Goal: Information Seeking & Learning: Learn about a topic

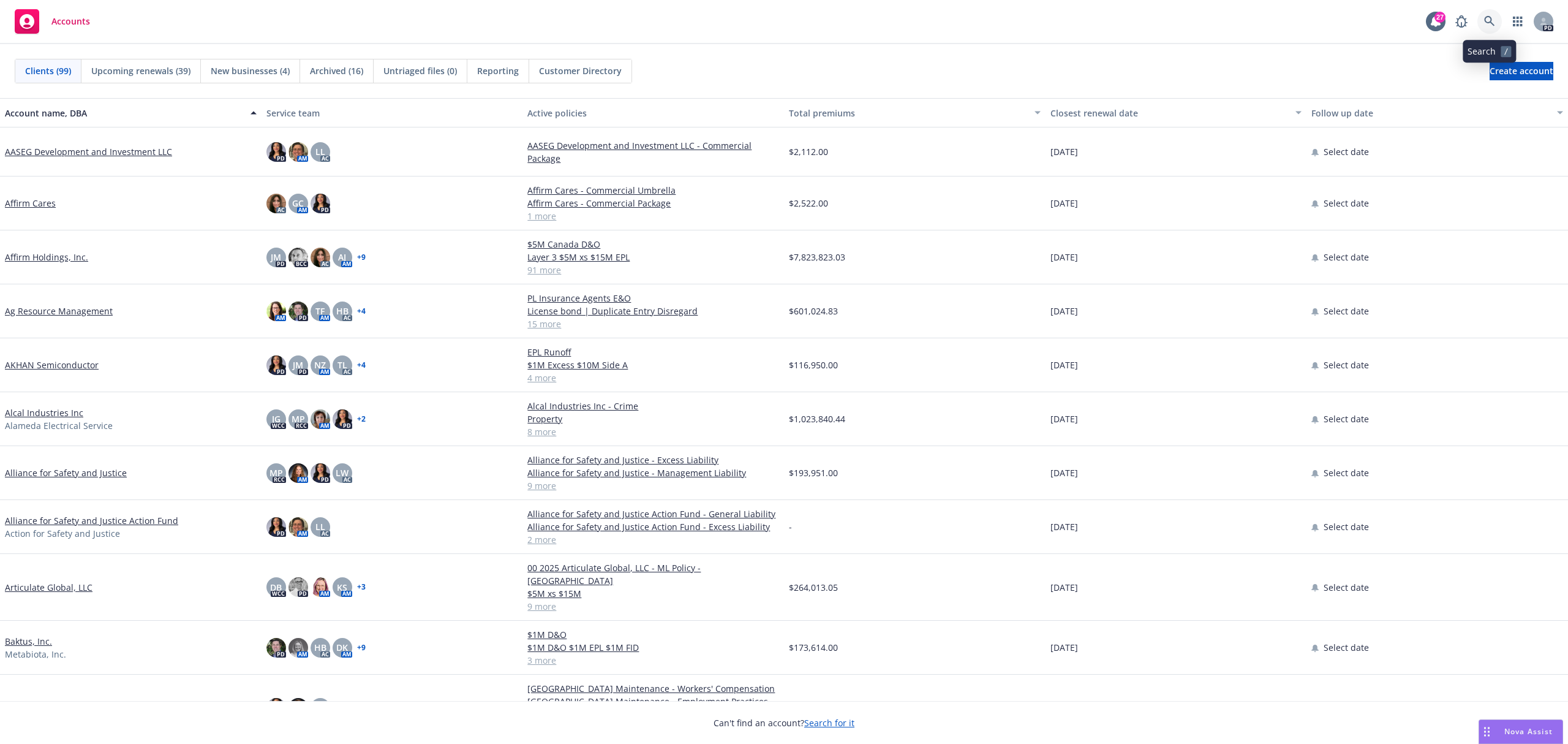
click at [1495, 17] on icon at bounding box center [1490, 22] width 11 height 11
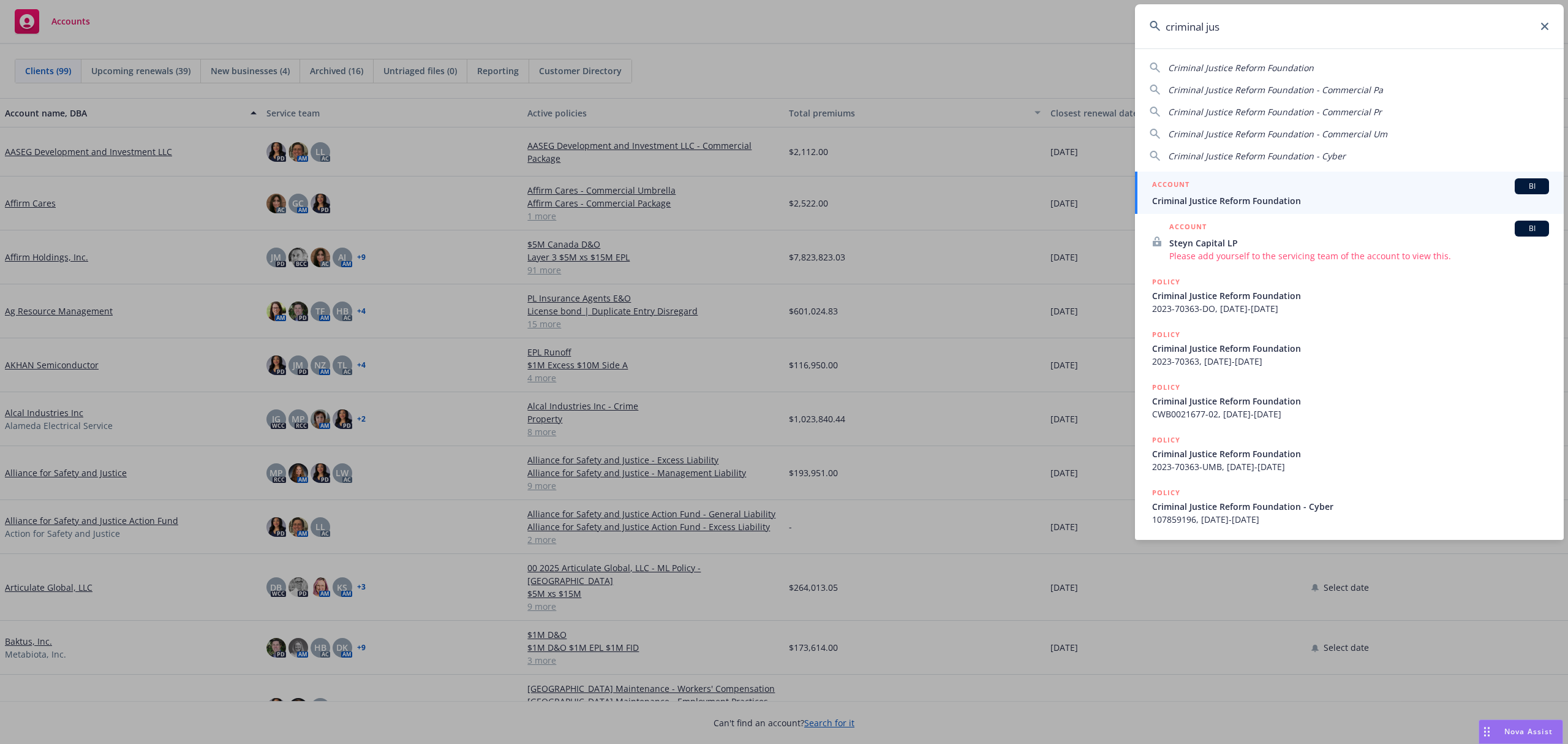
type input "criminal jus"
click at [1236, 199] on span "Criminal Justice Reform Foundation" at bounding box center [1351, 200] width 397 height 13
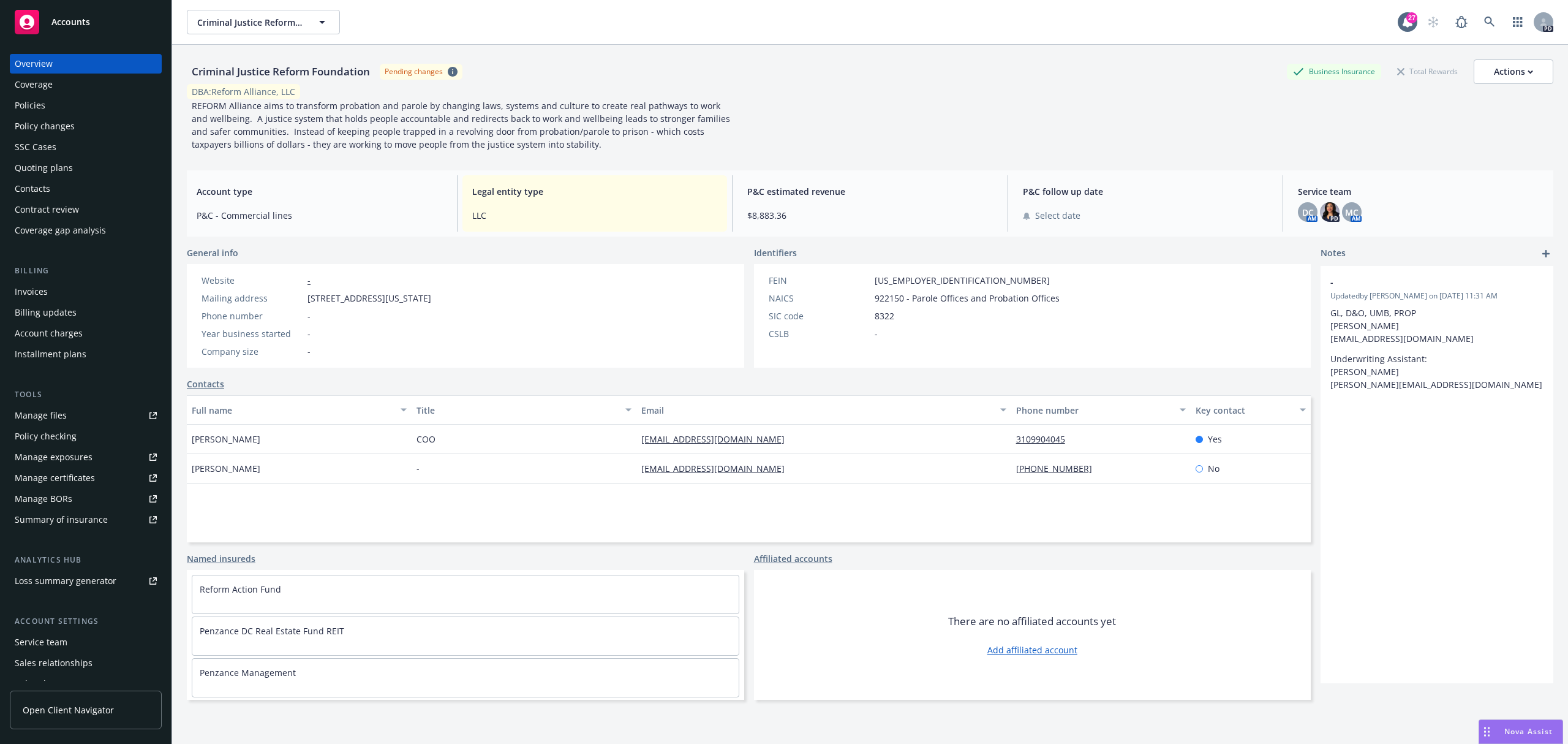
click at [22, 95] on div "Policies" at bounding box center [30, 105] width 31 height 20
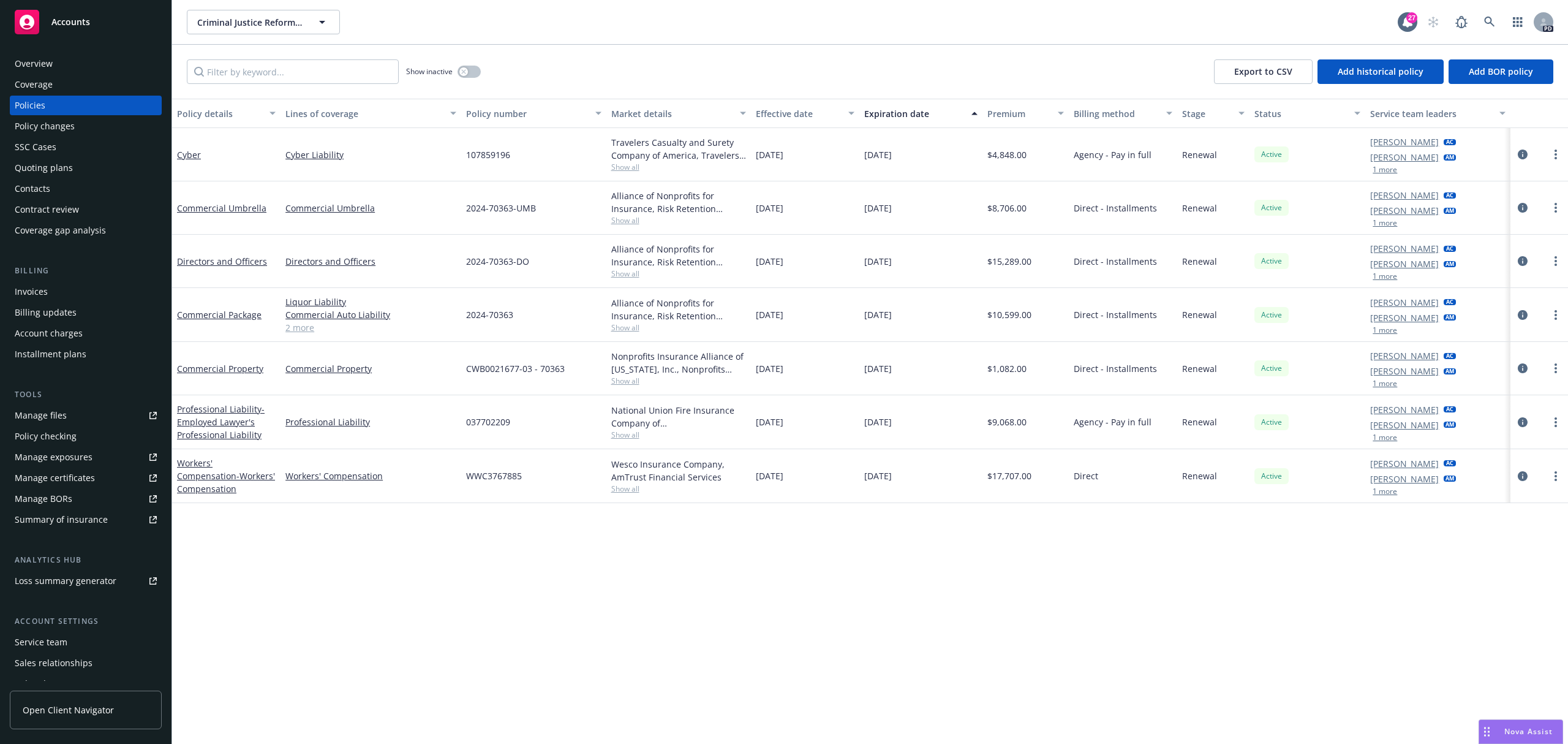
click at [37, 78] on div "Coverage" at bounding box center [33, 85] width 38 height 20
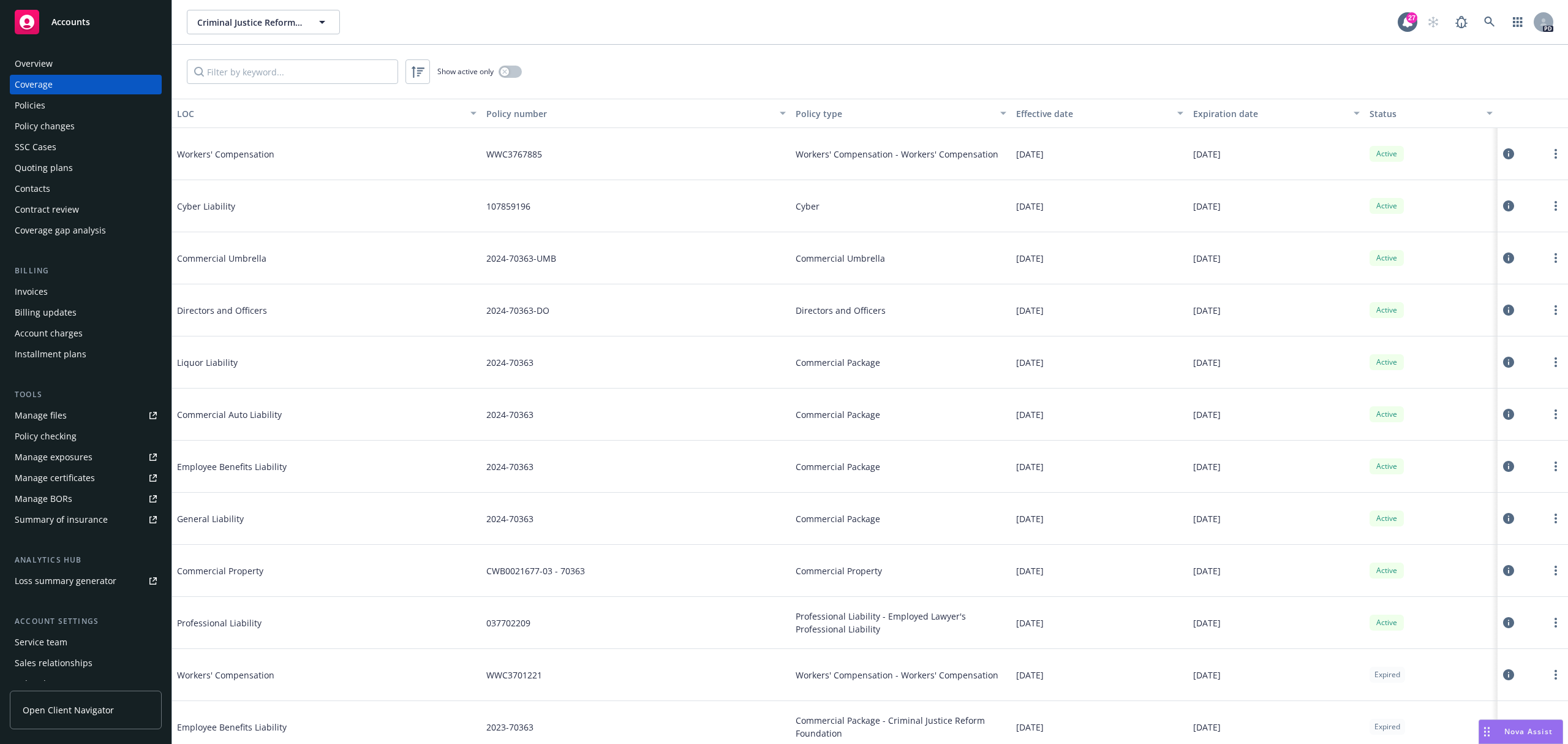
click at [34, 64] on div "Overview" at bounding box center [33, 64] width 38 height 20
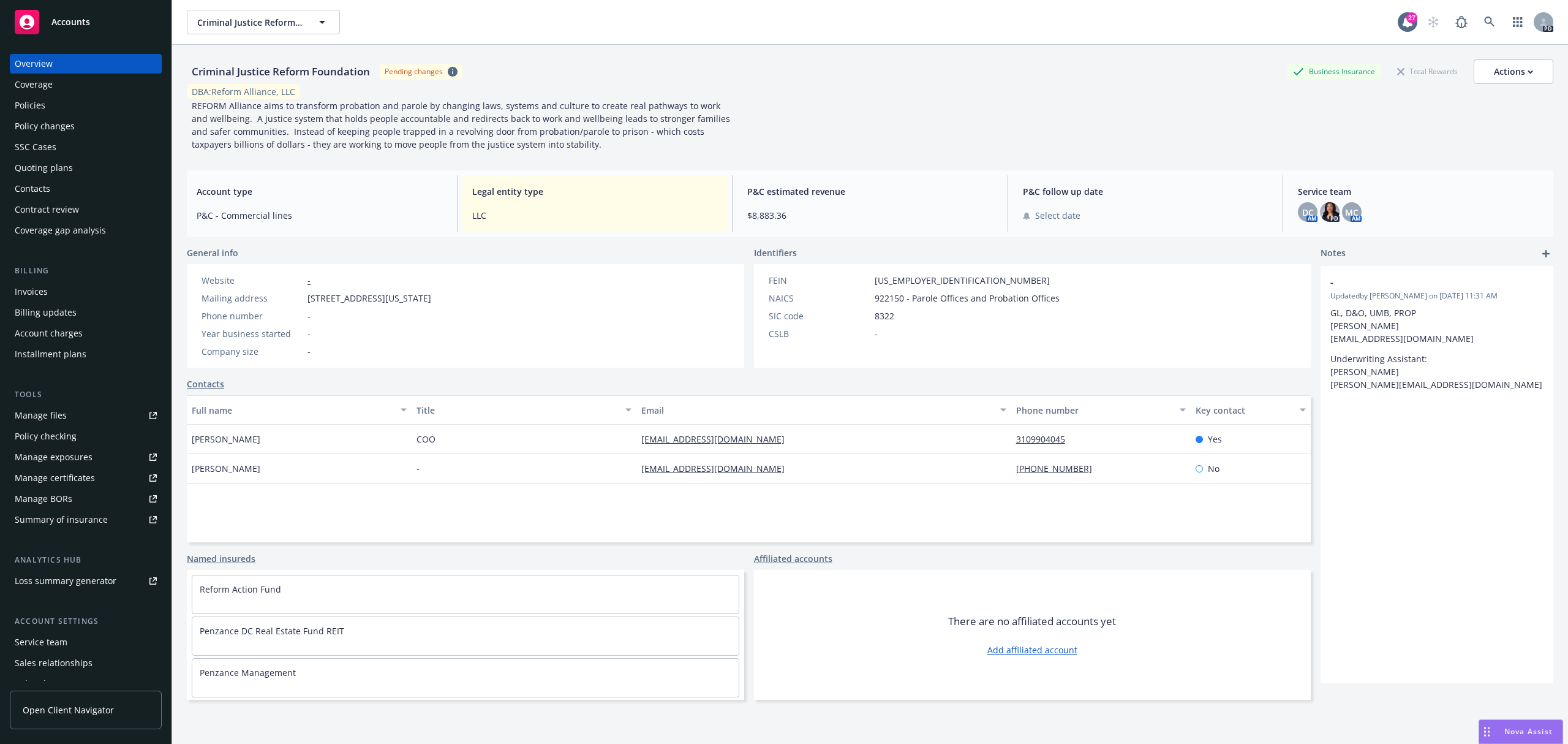
click at [37, 111] on div "Policies" at bounding box center [30, 105] width 31 height 20
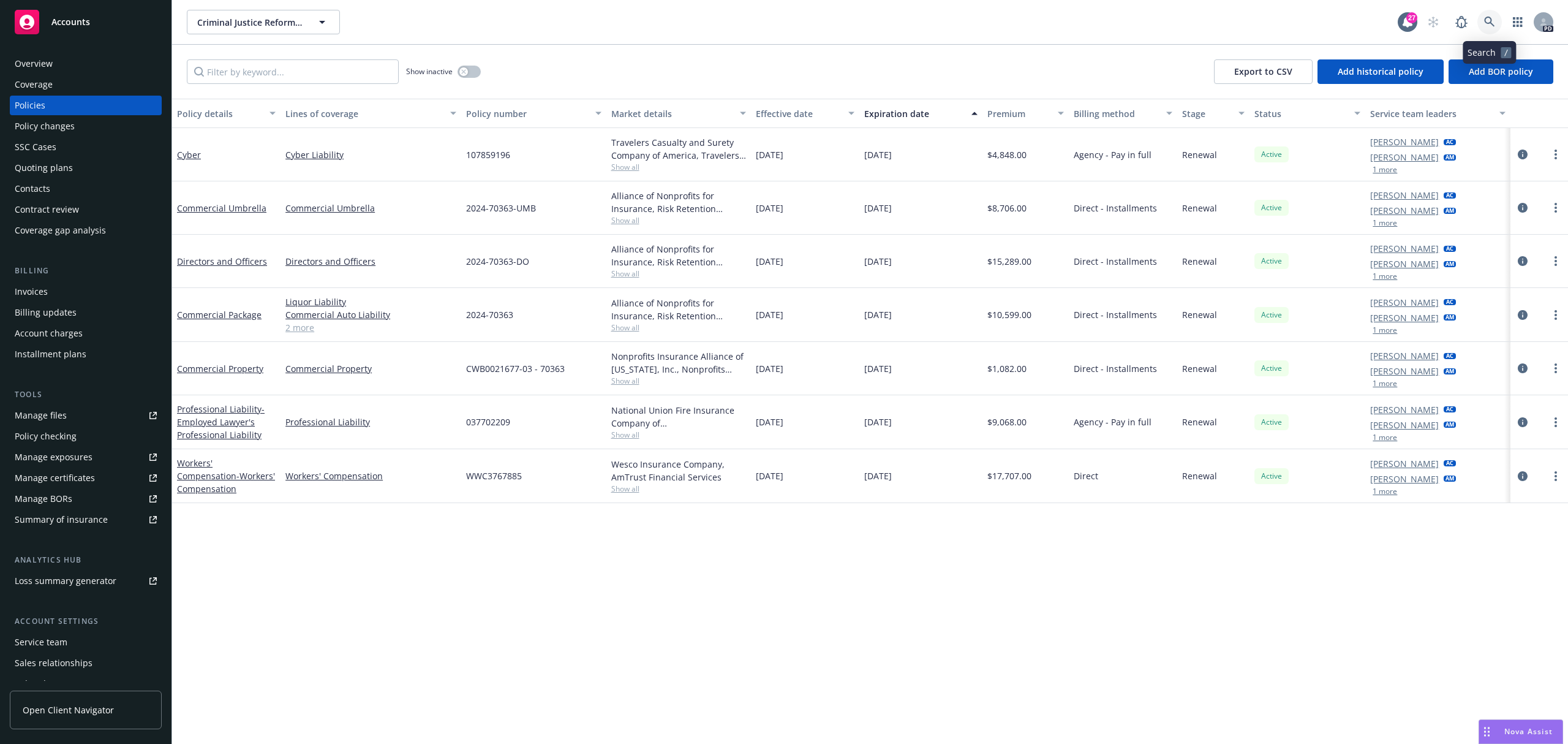
click at [1496, 13] on link at bounding box center [1490, 22] width 24 height 24
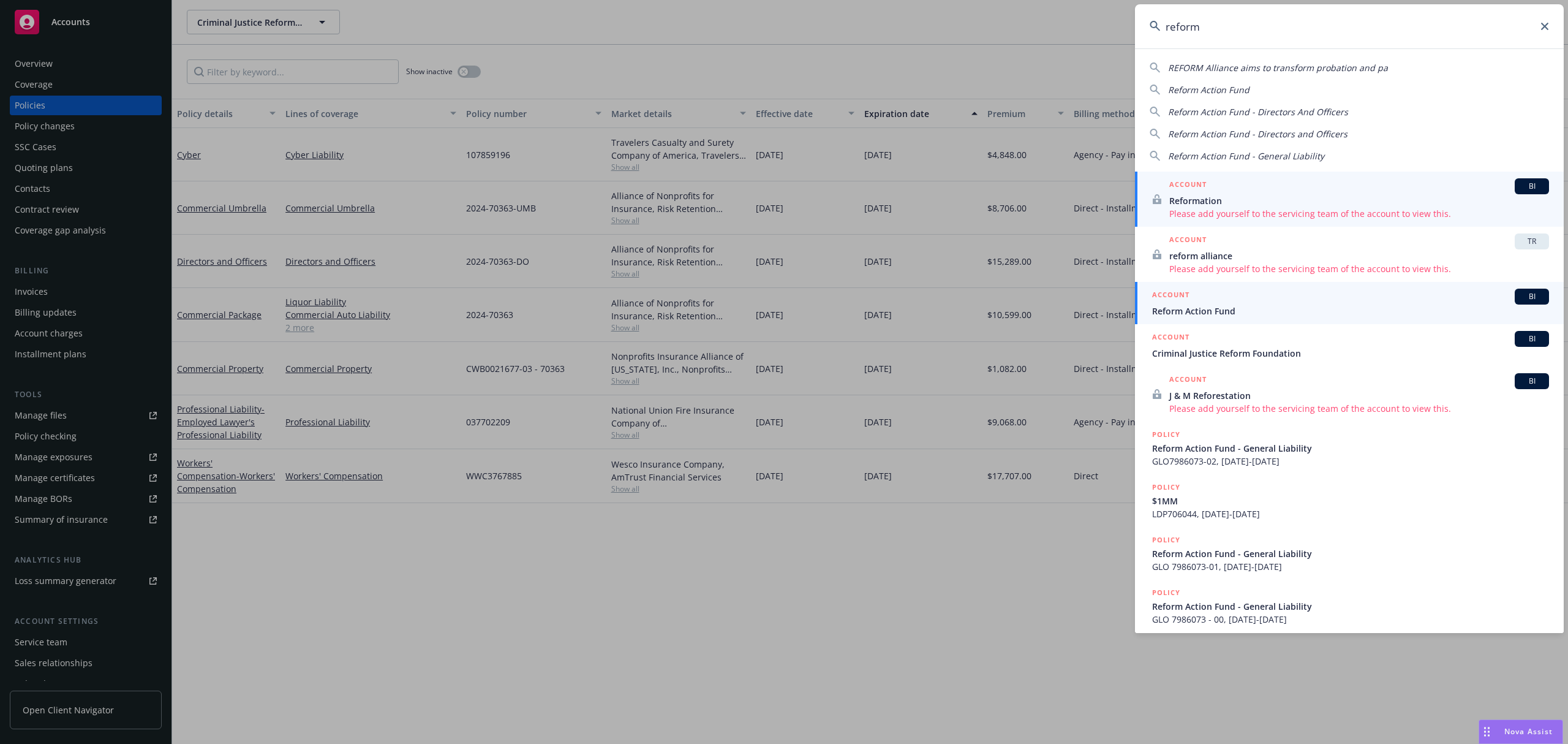
type input "reform"
click at [1339, 317] on span "Reform Action Fund" at bounding box center [1351, 311] width 397 height 13
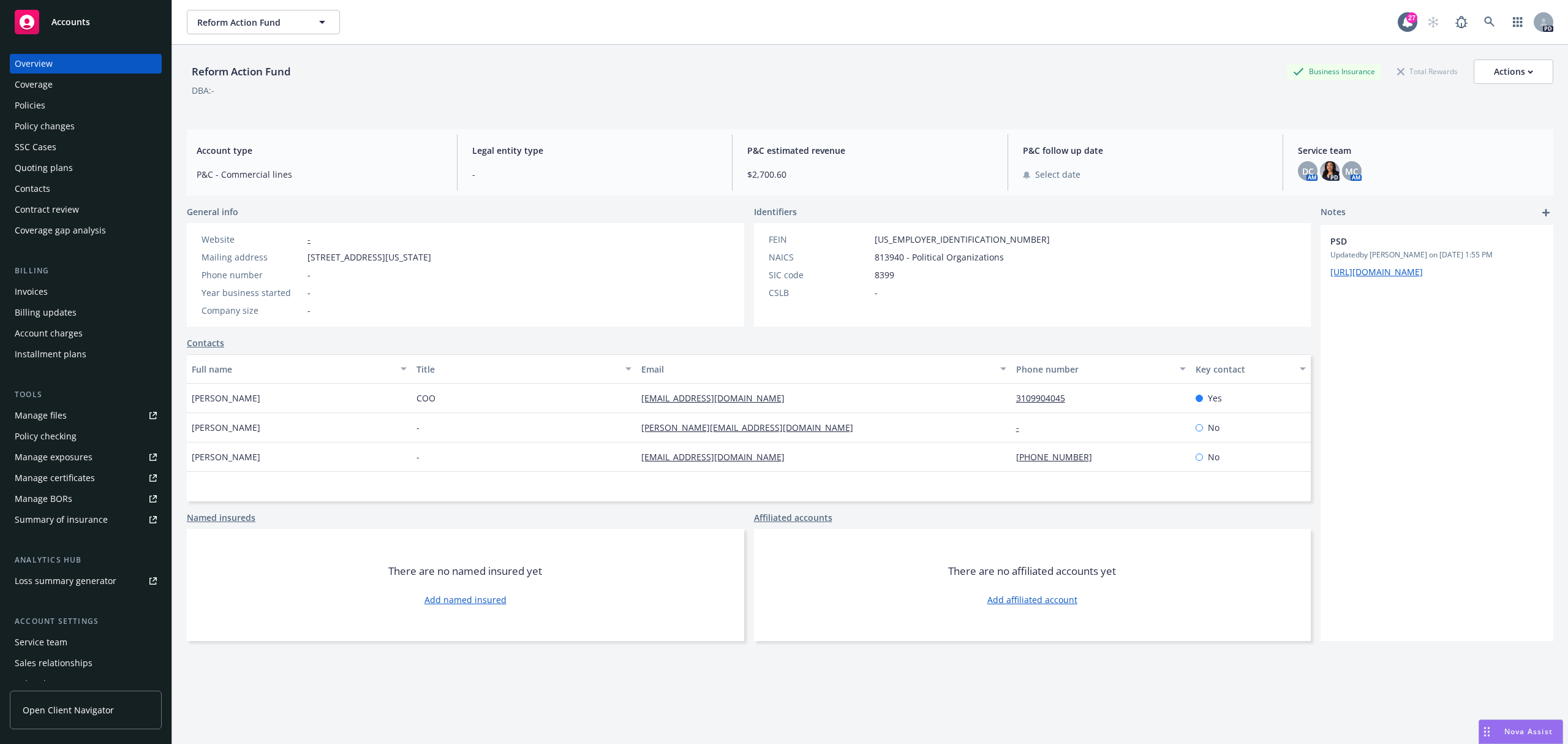
click at [20, 103] on div "Policies" at bounding box center [30, 105] width 31 height 20
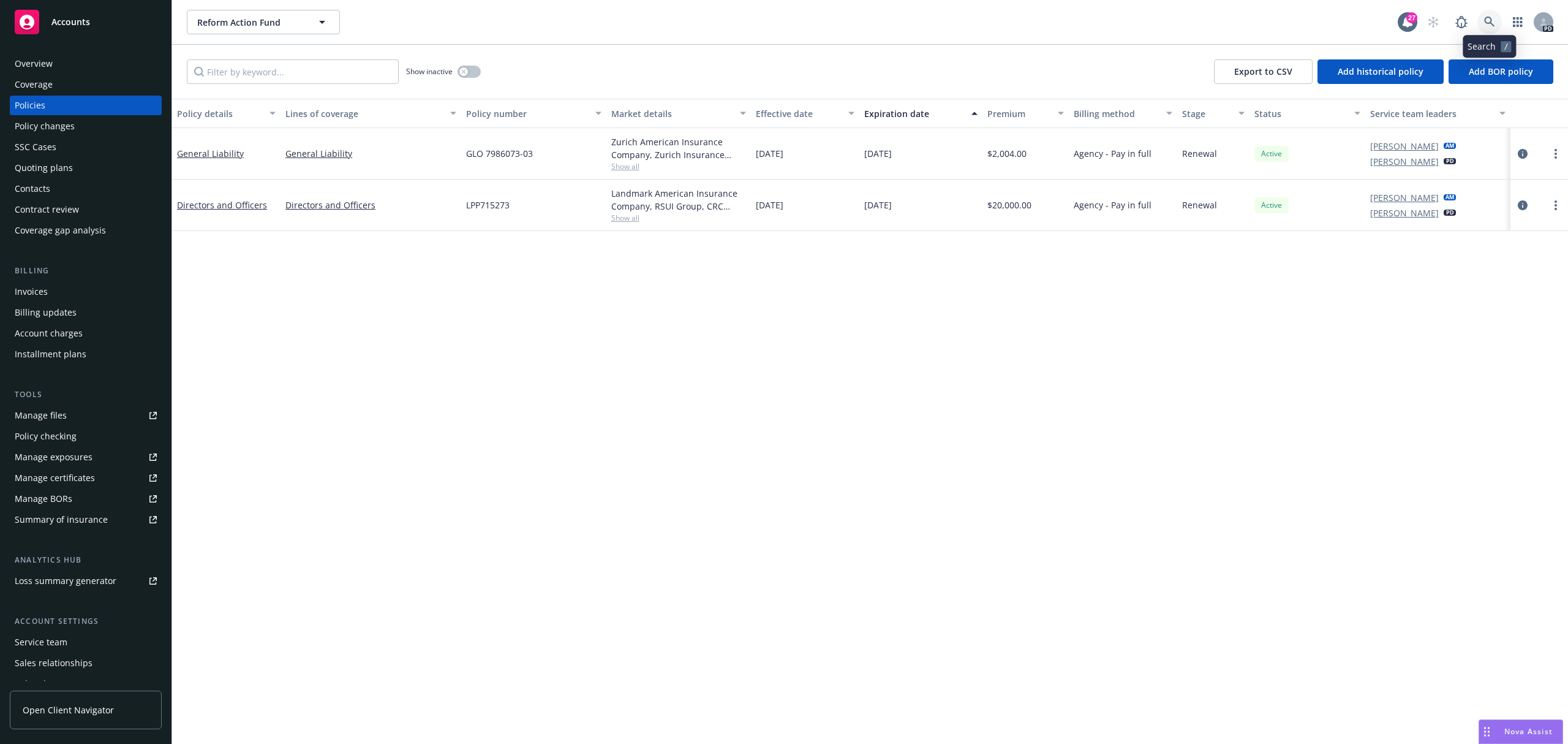
click at [1491, 19] on icon at bounding box center [1490, 22] width 11 height 11
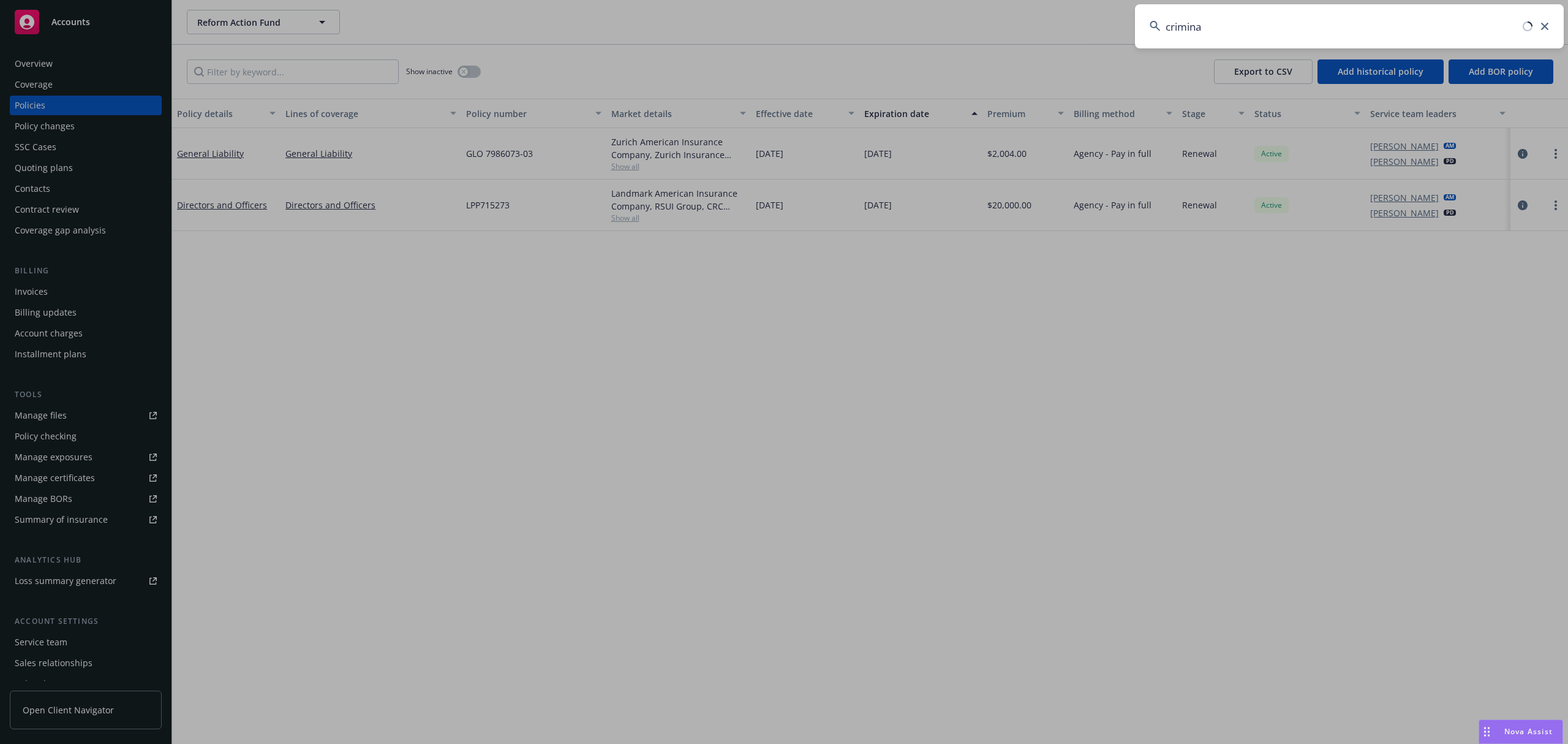
type input "criminal"
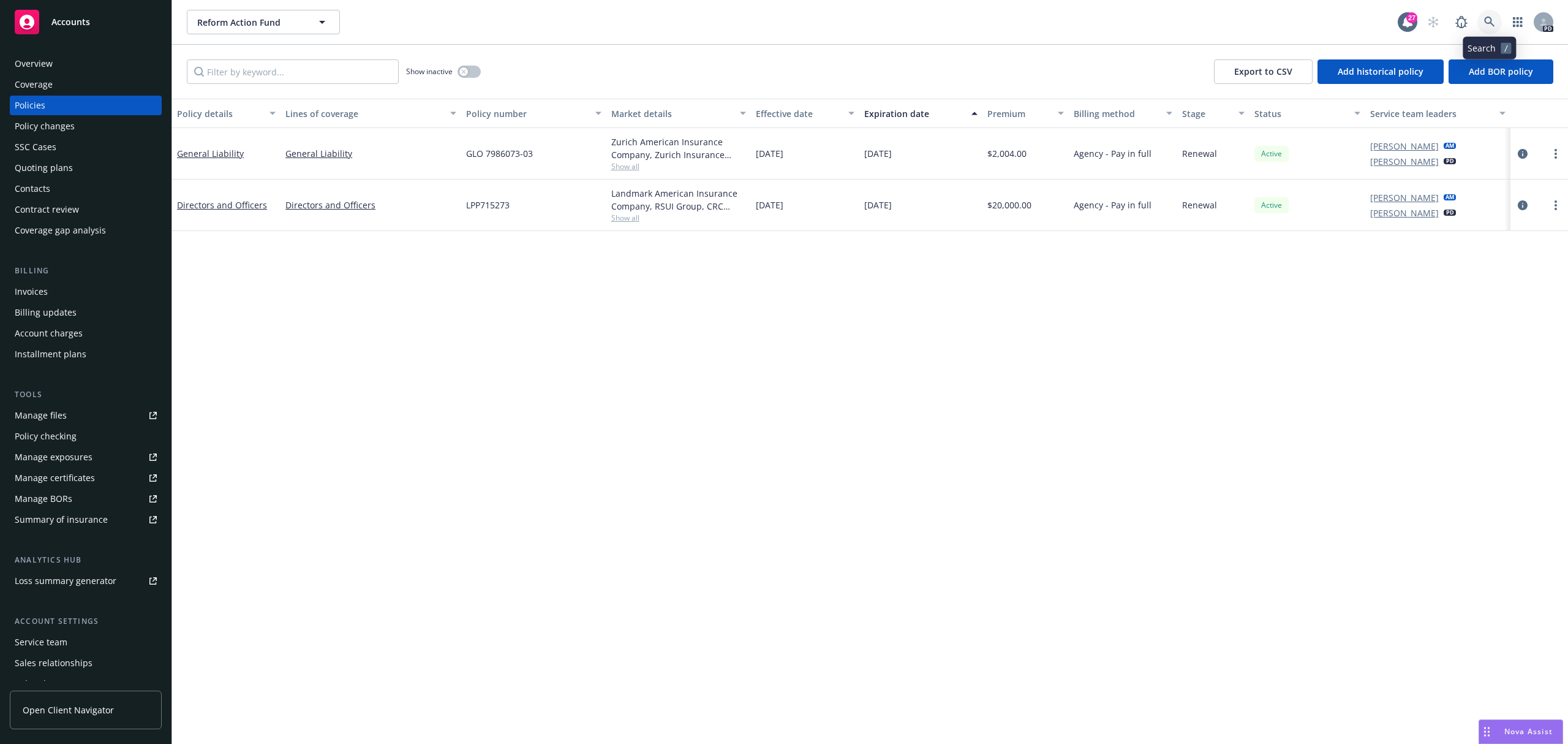
click at [1486, 24] on icon at bounding box center [1490, 22] width 11 height 11
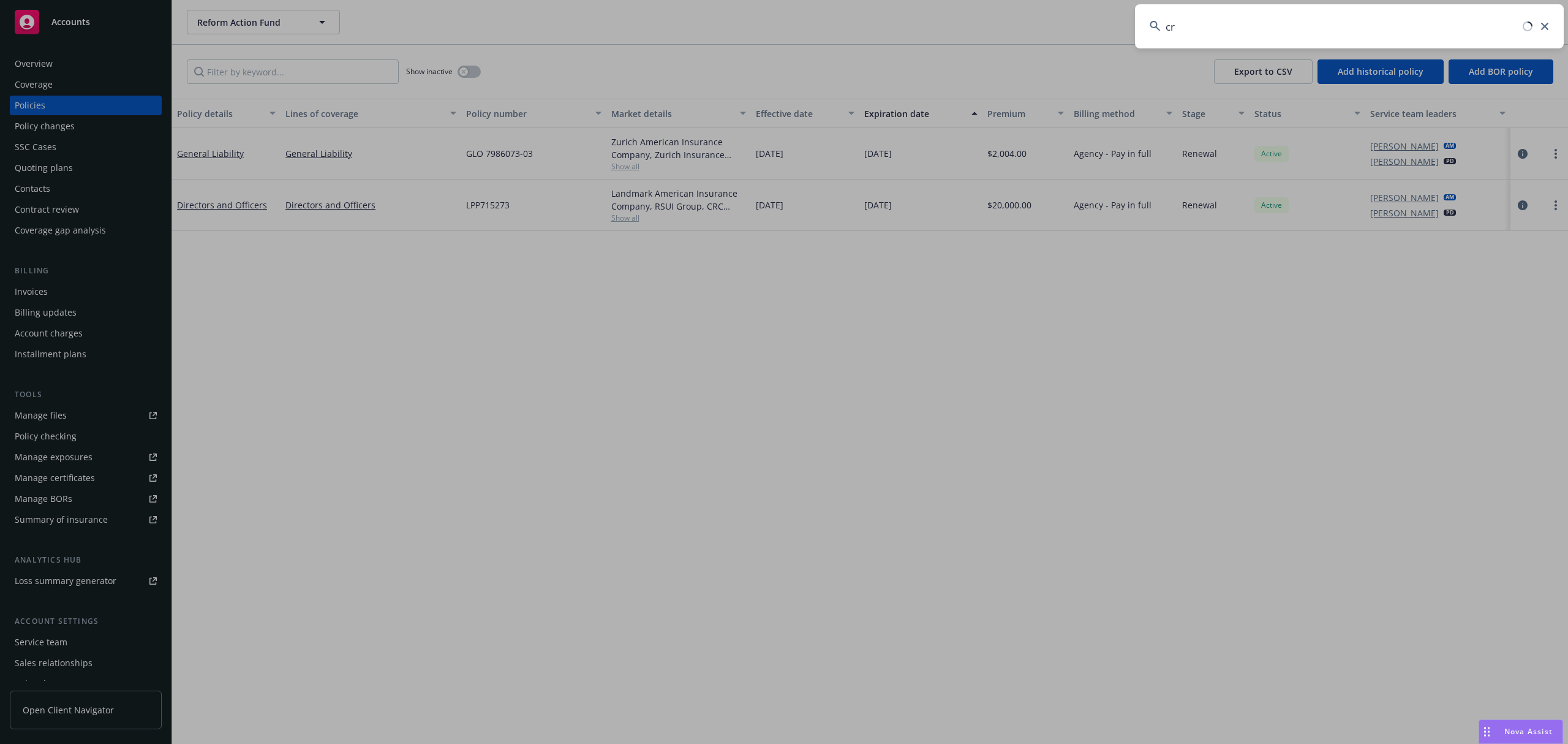
type input "c"
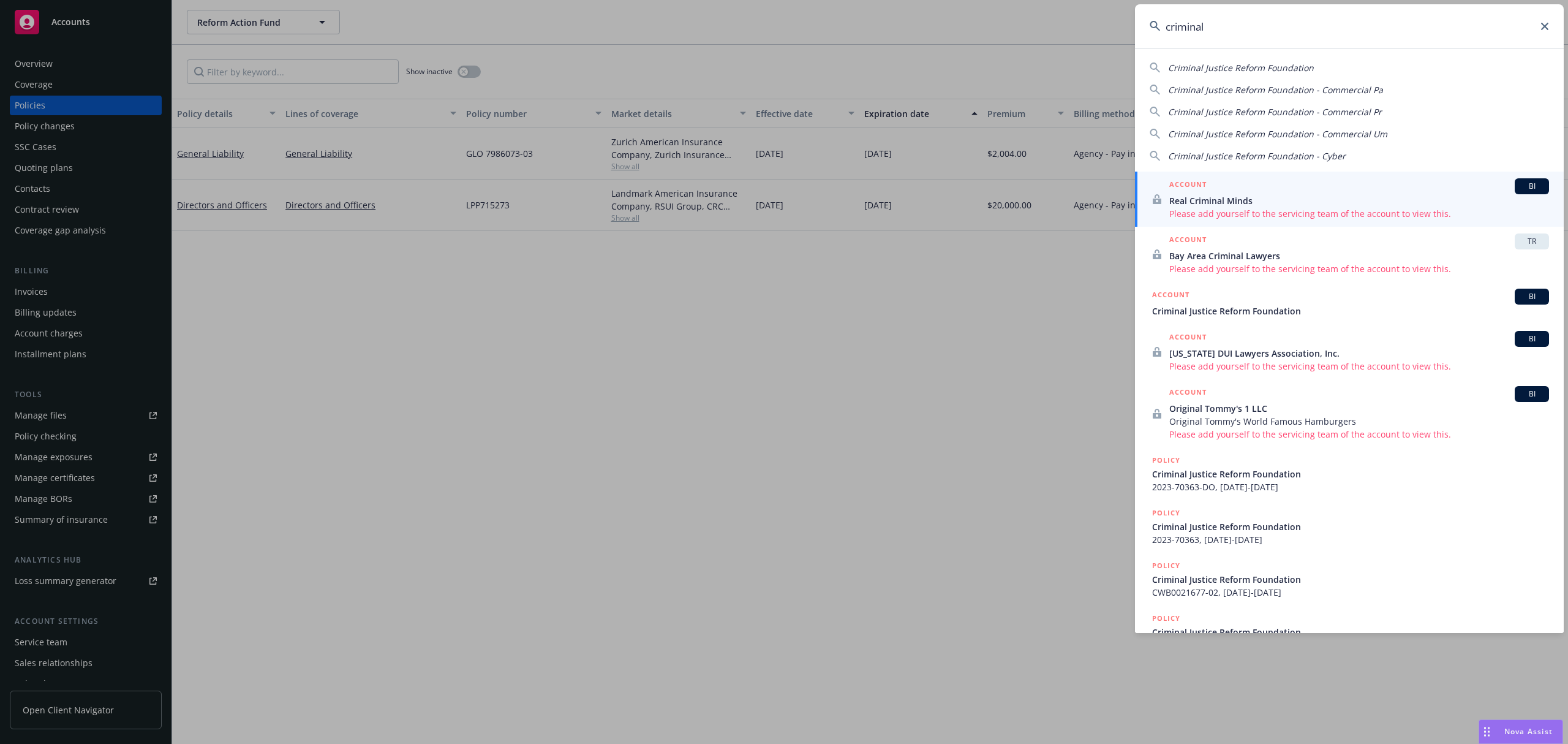
type input "criminal"
click at [1263, 308] on span "Criminal Justice Reform Foundation" at bounding box center [1351, 311] width 397 height 13
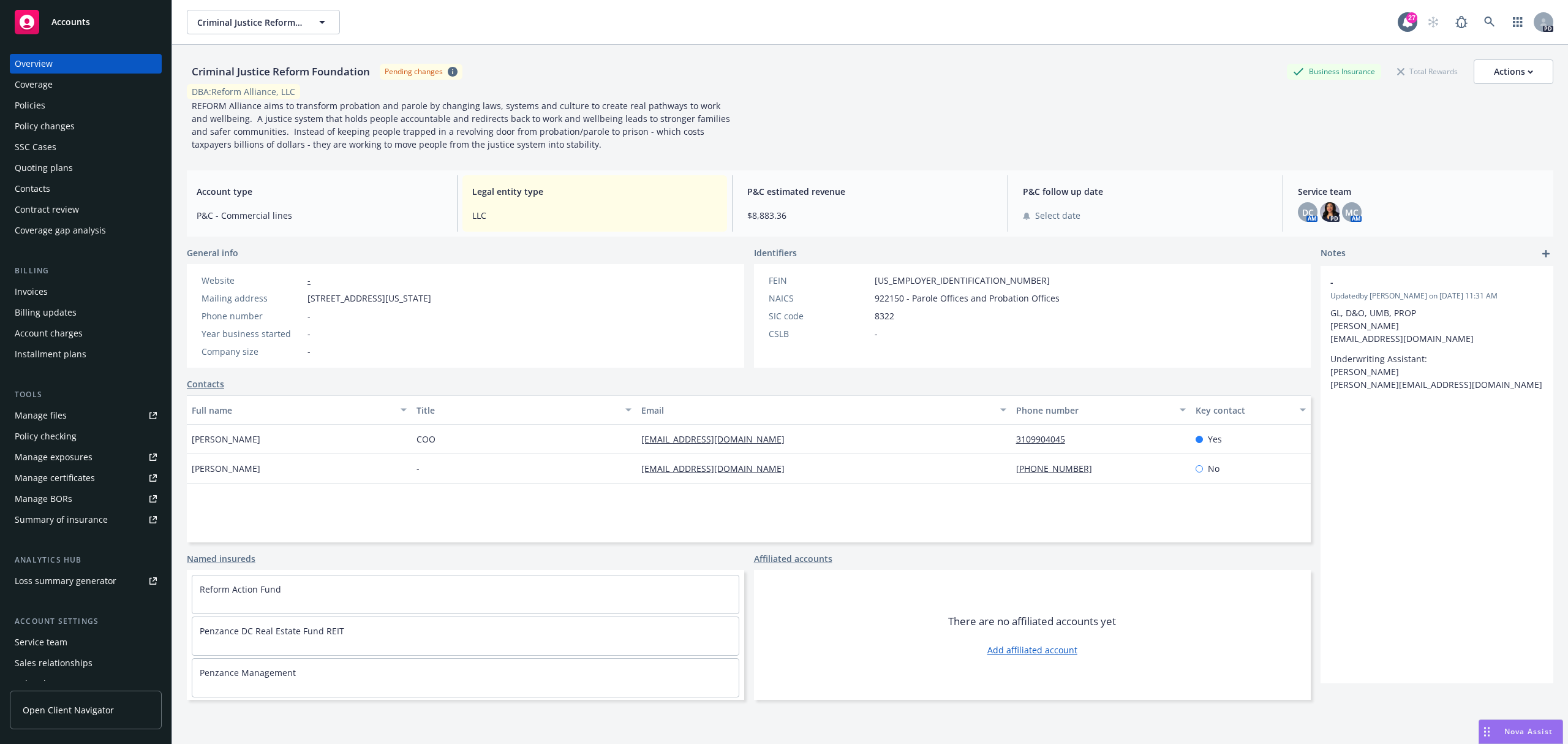
click at [60, 106] on div "Policies" at bounding box center [86, 105] width 142 height 20
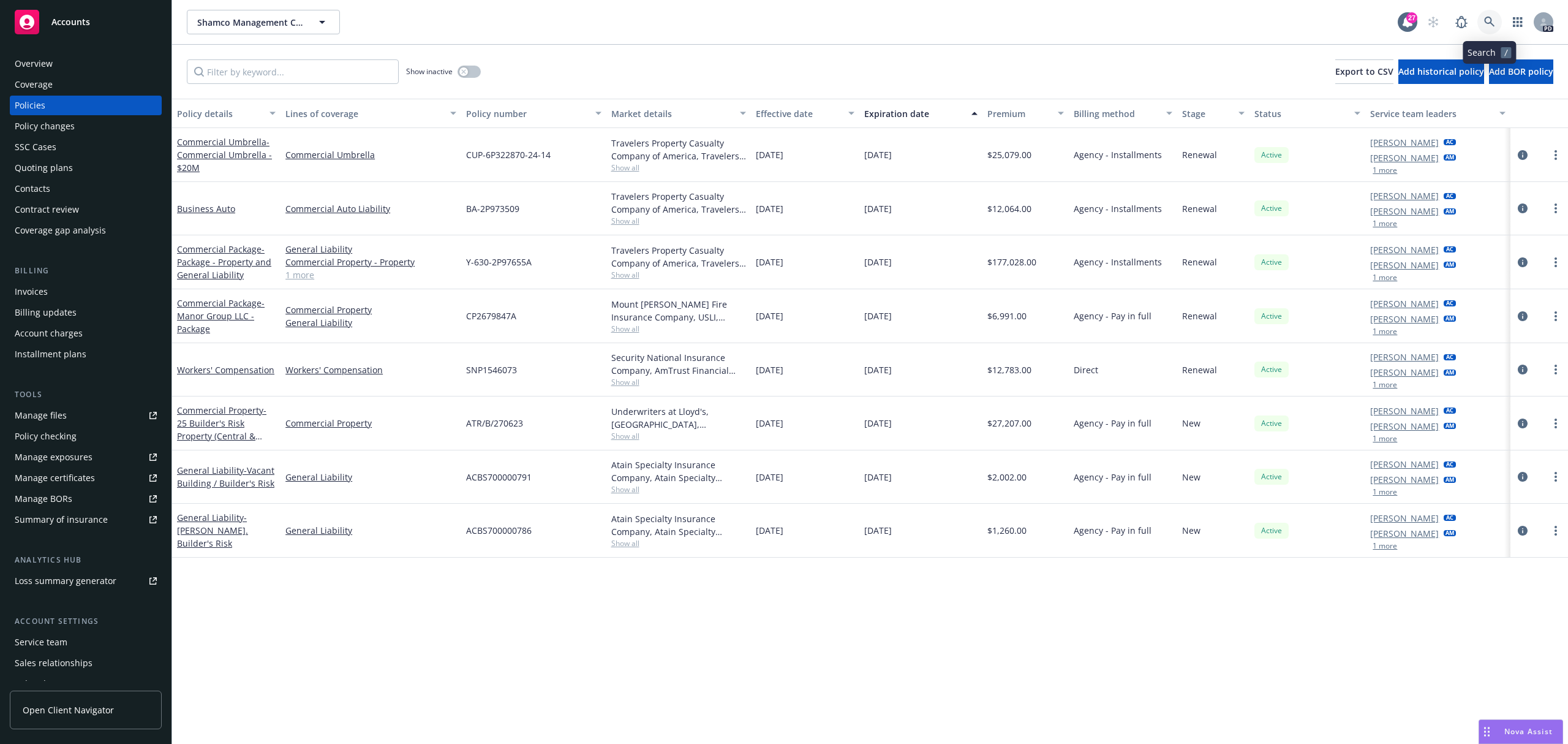
click at [1493, 18] on icon at bounding box center [1490, 22] width 11 height 11
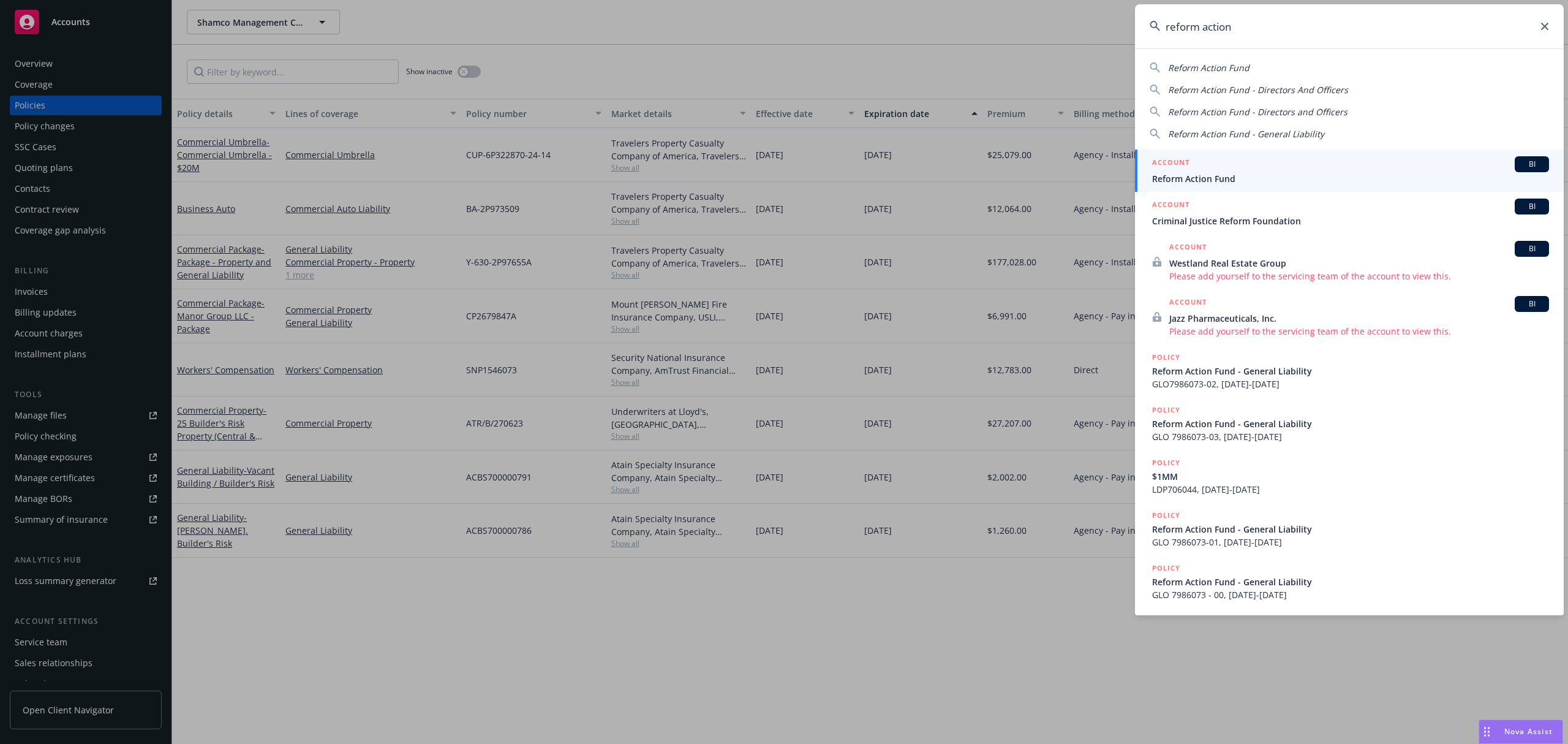
type input "reform action"
click at [1364, 173] on span "Reform Action Fund" at bounding box center [1351, 178] width 397 height 13
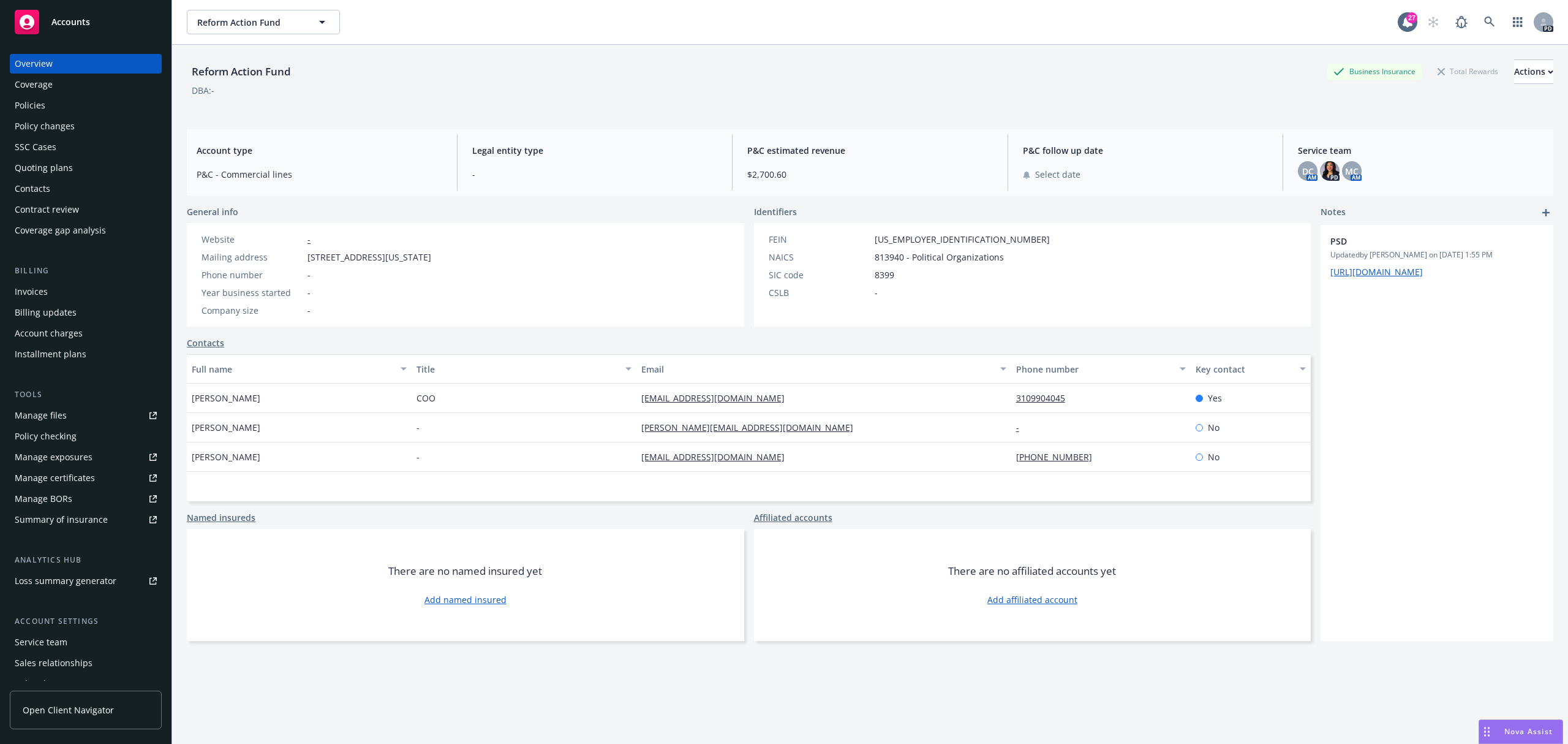
click at [39, 99] on div "Policies" at bounding box center [30, 105] width 31 height 20
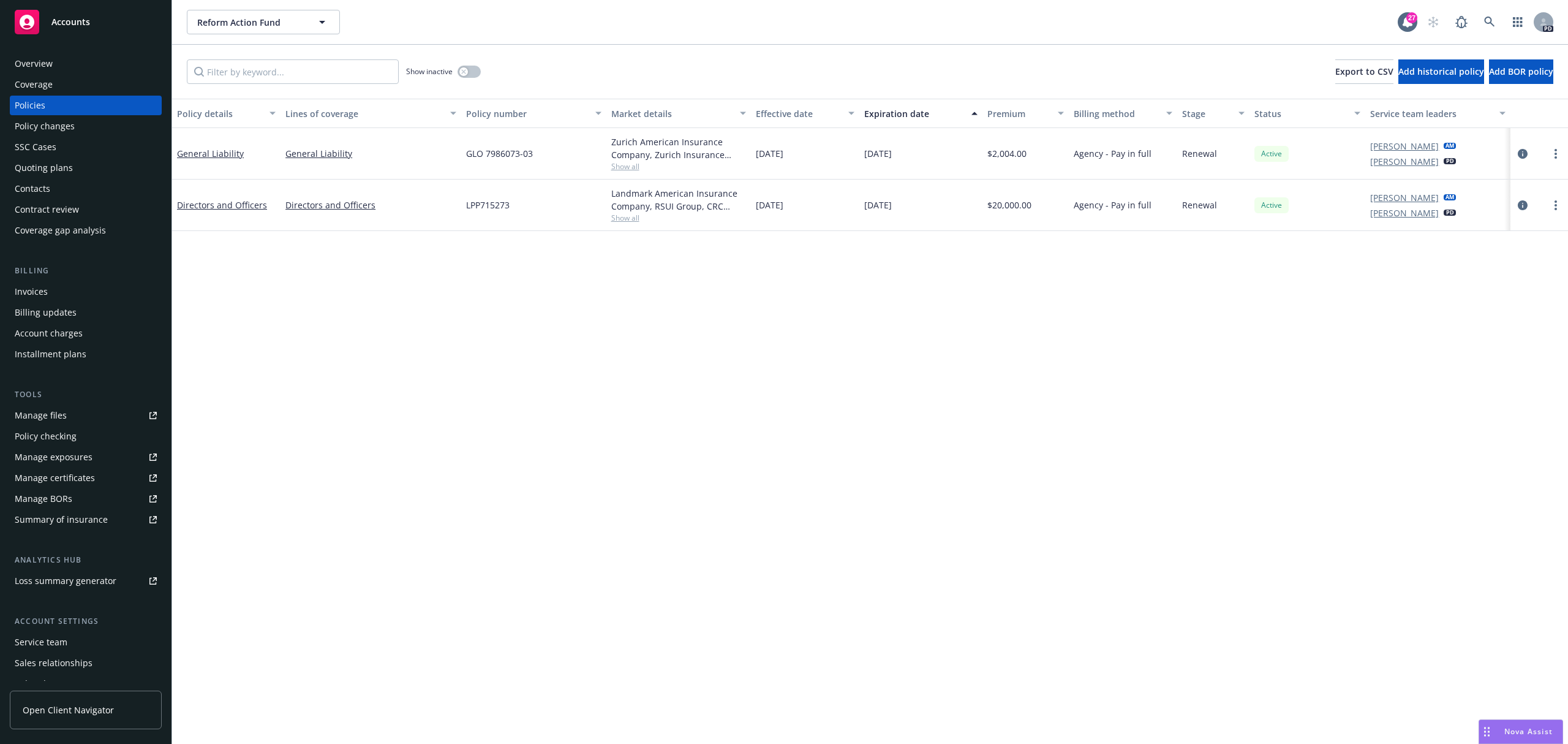
click at [614, 218] on span "Show all" at bounding box center [678, 218] width 134 height 11
click at [623, 218] on span "Show all" at bounding box center [678, 218] width 134 height 11
